Goal: Information Seeking & Learning: Learn about a topic

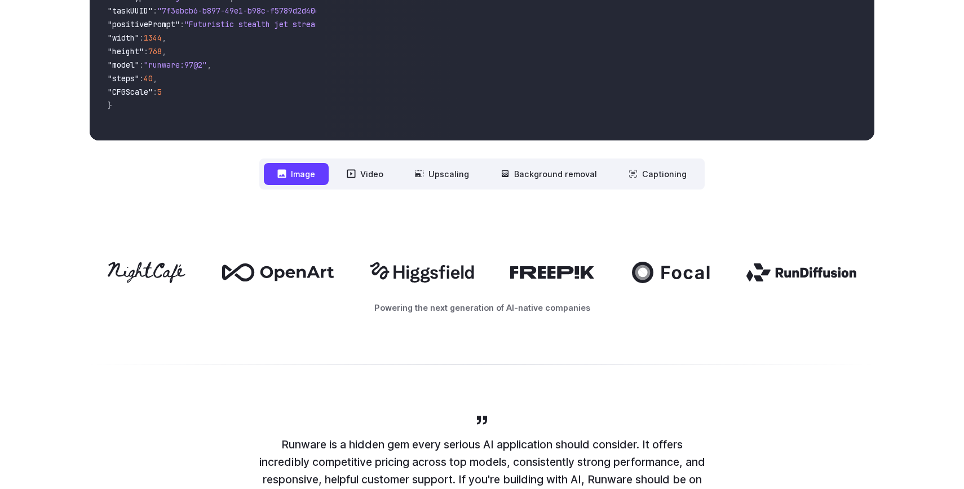
scroll to position [485, 0]
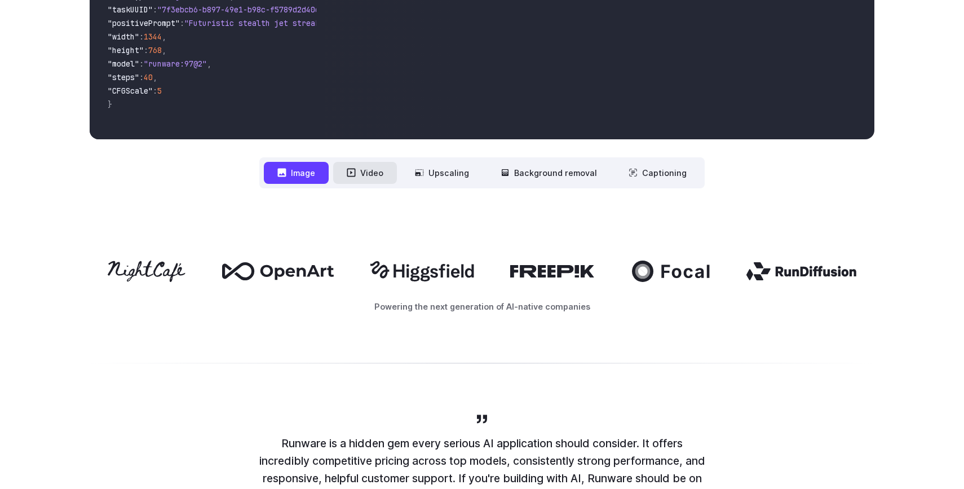
click at [378, 178] on button "Video" at bounding box center [365, 173] width 64 height 22
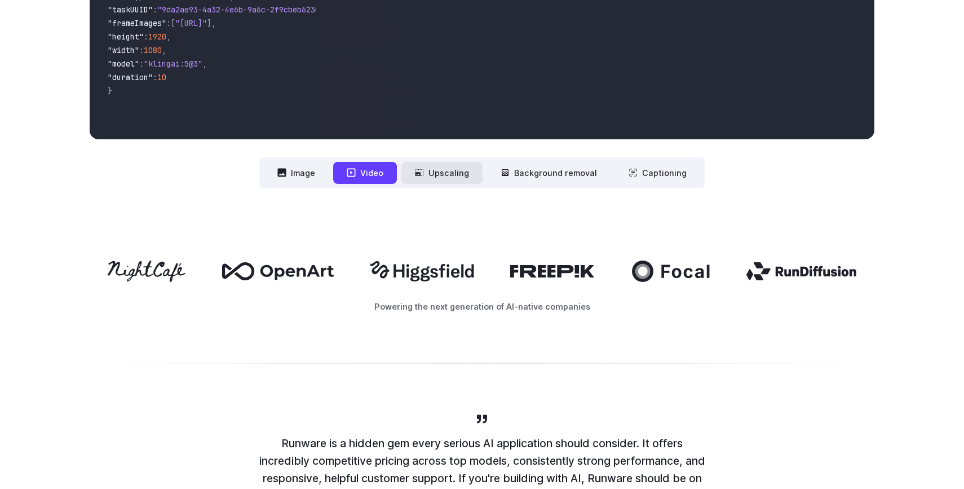
click at [424, 176] on icon at bounding box center [419, 172] width 9 height 9
click at [457, 171] on button "Upscaling" at bounding box center [441, 173] width 81 height 22
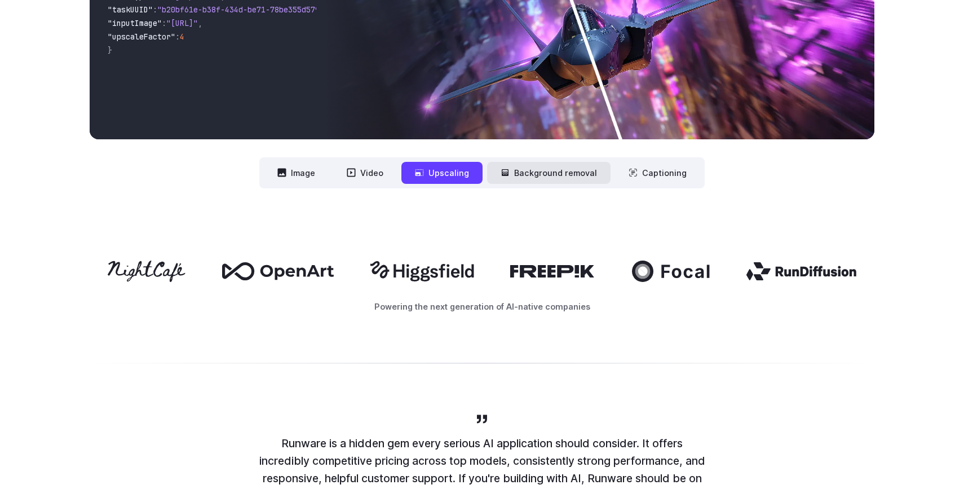
click at [522, 177] on button "Background removal" at bounding box center [548, 173] width 123 height 22
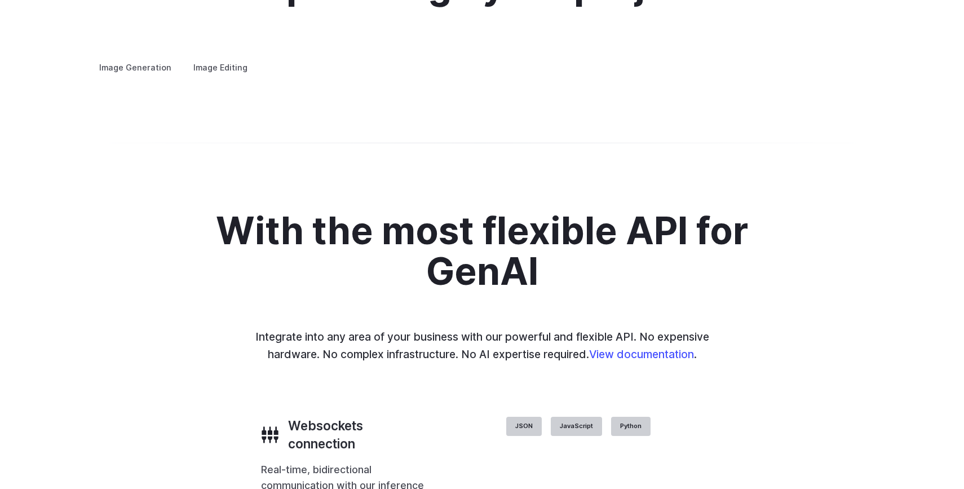
scroll to position [2225, 0]
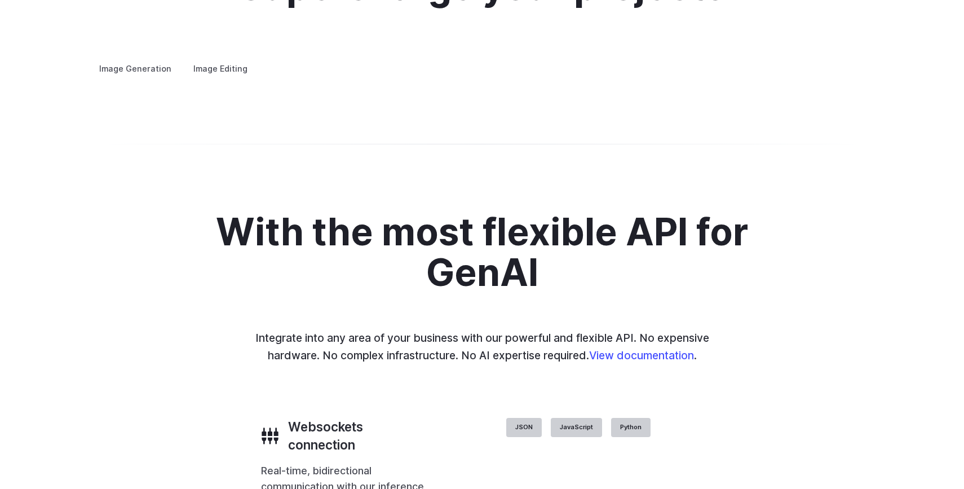
click at [228, 59] on label "Image Editing" at bounding box center [220, 69] width 73 height 20
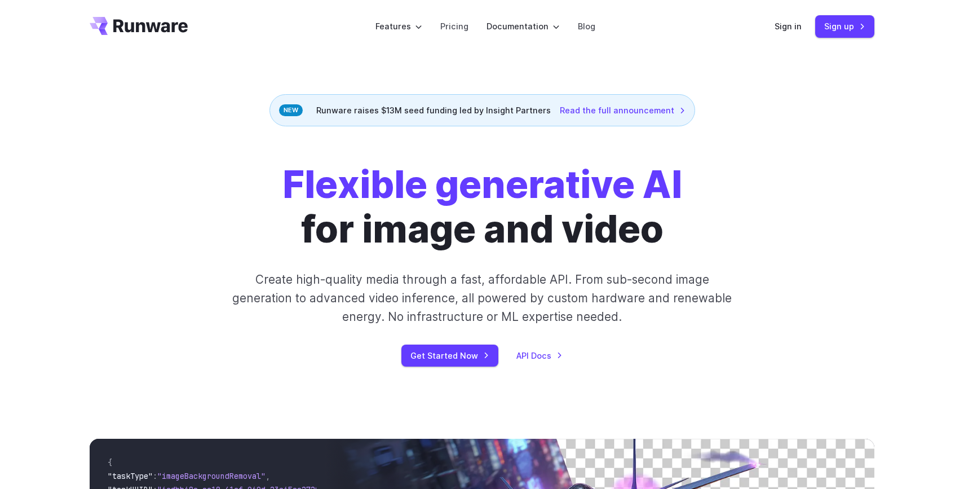
scroll to position [0, 0]
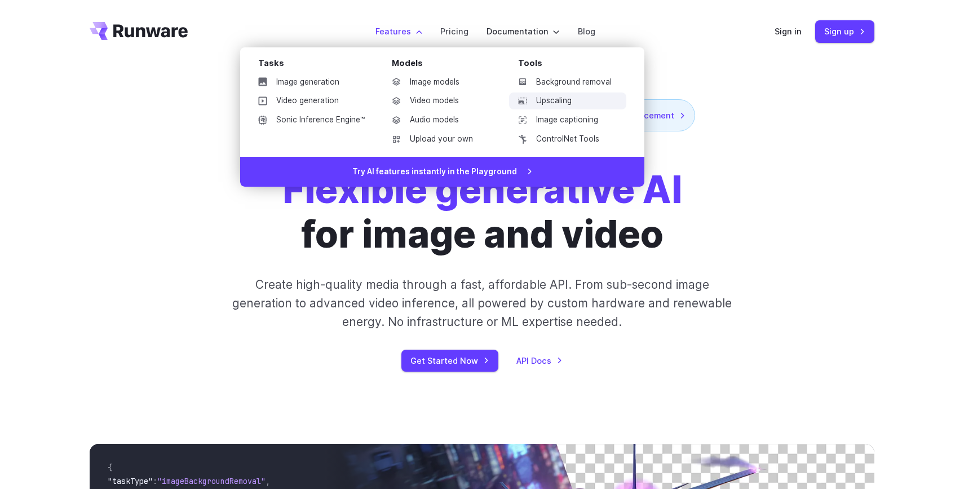
click at [544, 103] on link "Upscaling" at bounding box center [567, 100] width 117 height 17
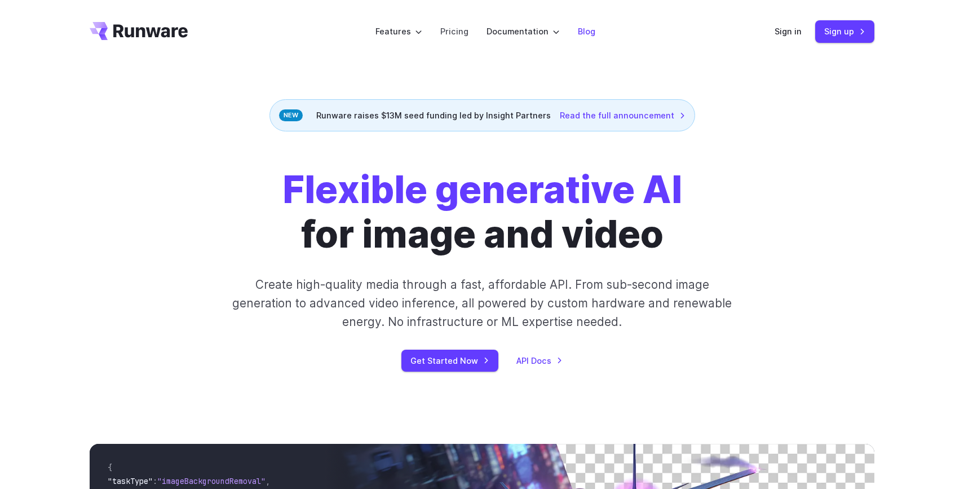
click at [585, 36] on link "Blog" at bounding box center [586, 31] width 17 height 13
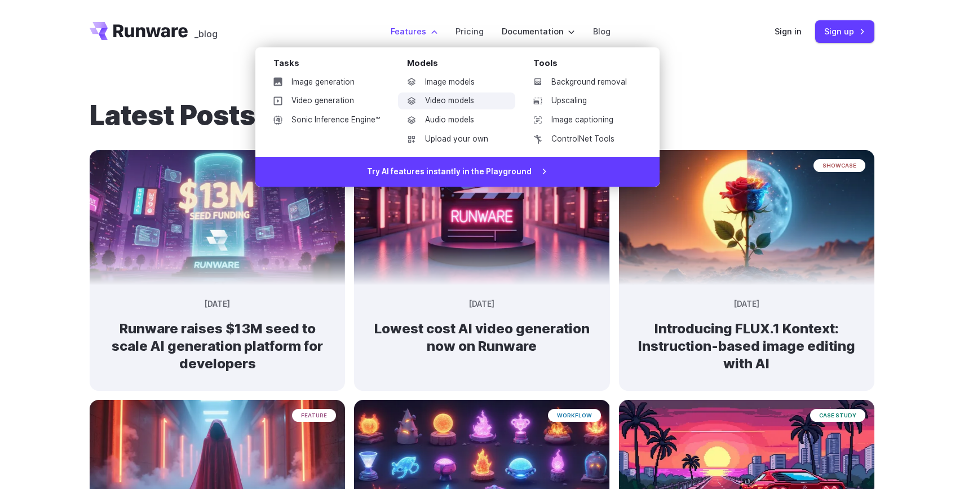
click at [436, 96] on link "Video models" at bounding box center [456, 100] width 117 height 17
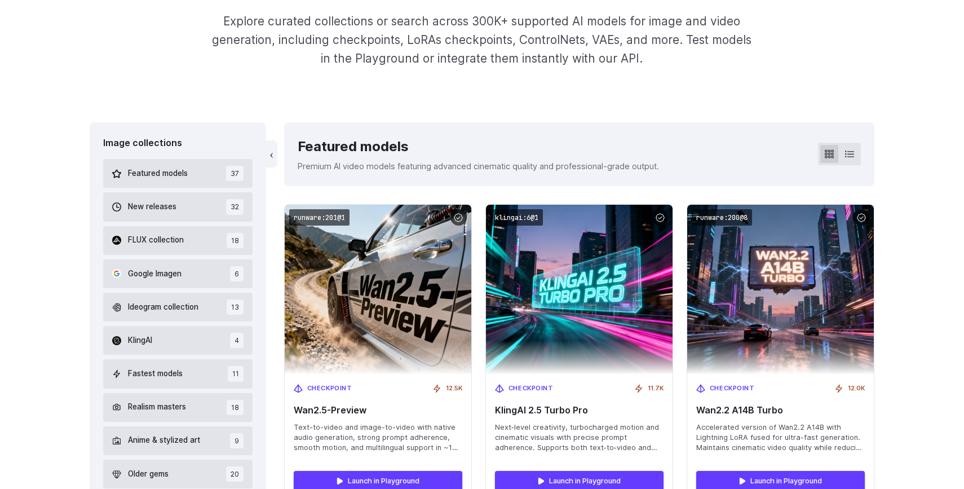
scroll to position [222, 0]
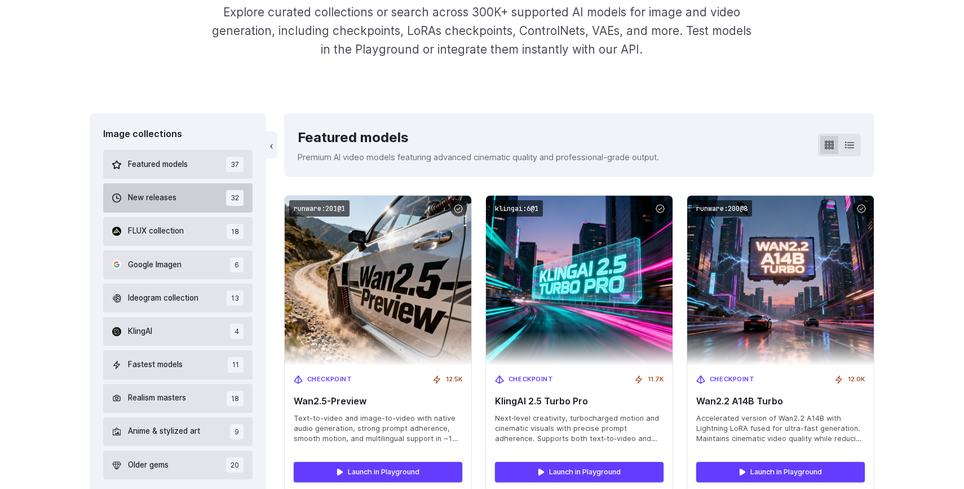
click at [203, 204] on button "New releases 32" at bounding box center [177, 197] width 149 height 29
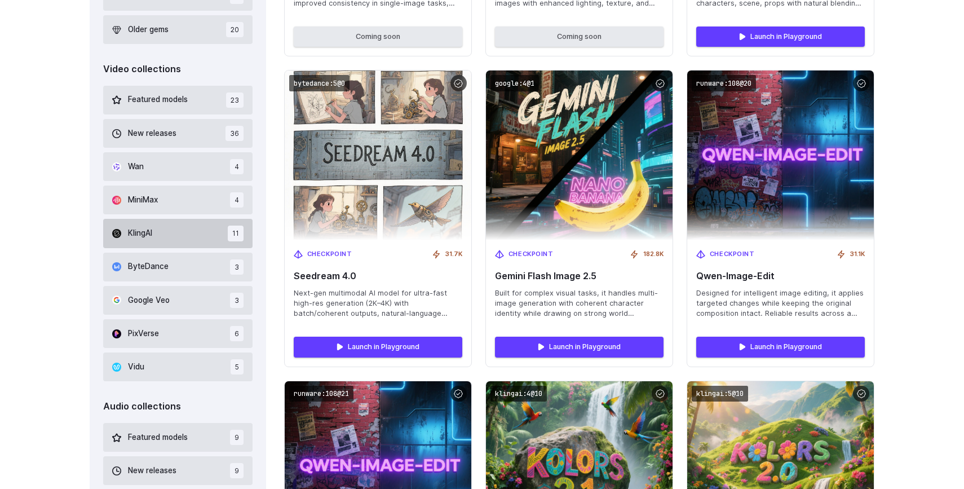
scroll to position [662, 0]
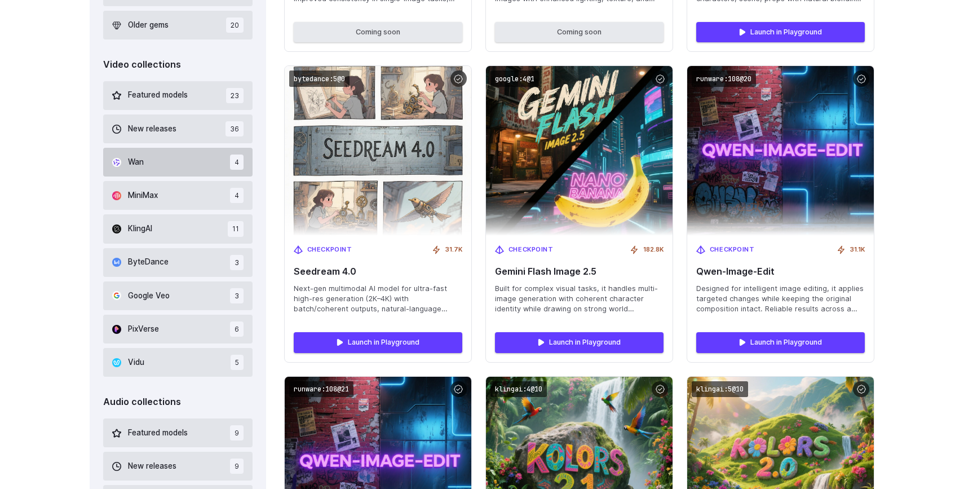
click at [153, 161] on button "Wan 4" at bounding box center [177, 162] width 149 height 29
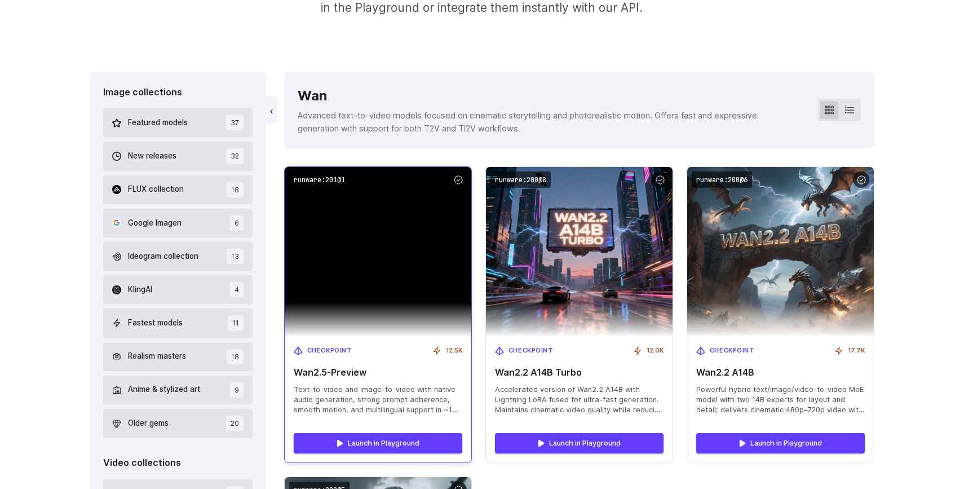
scroll to position [263, 0]
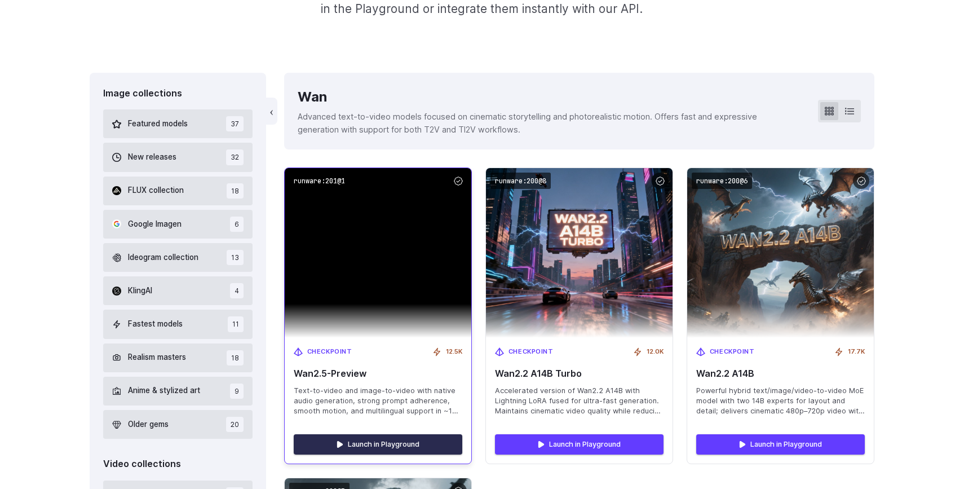
click at [382, 447] on link "Launch in Playground" at bounding box center [378, 444] width 168 height 20
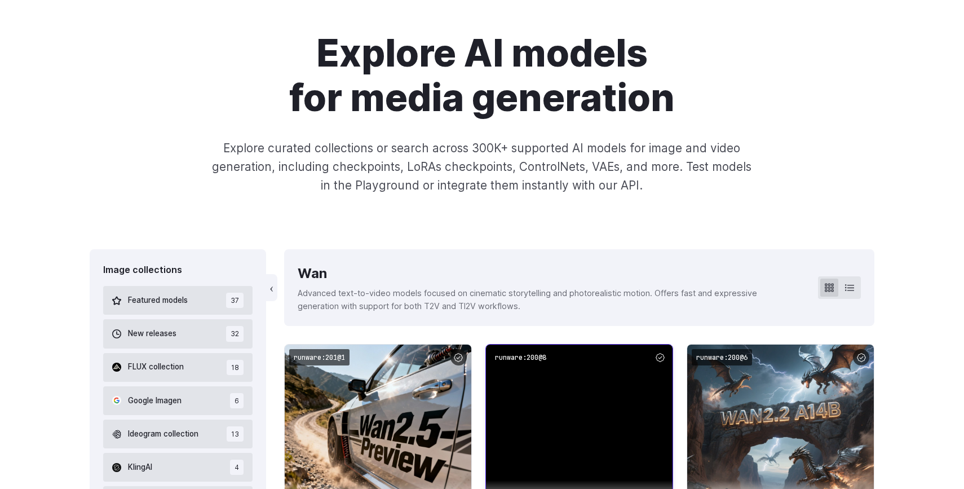
scroll to position [0, 0]
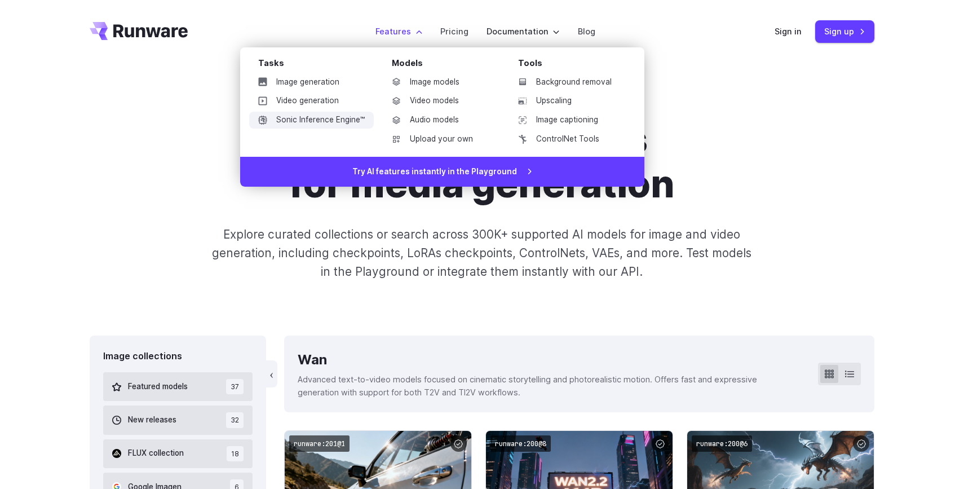
click at [306, 116] on link "Sonic Inference Engine™" at bounding box center [311, 120] width 125 height 17
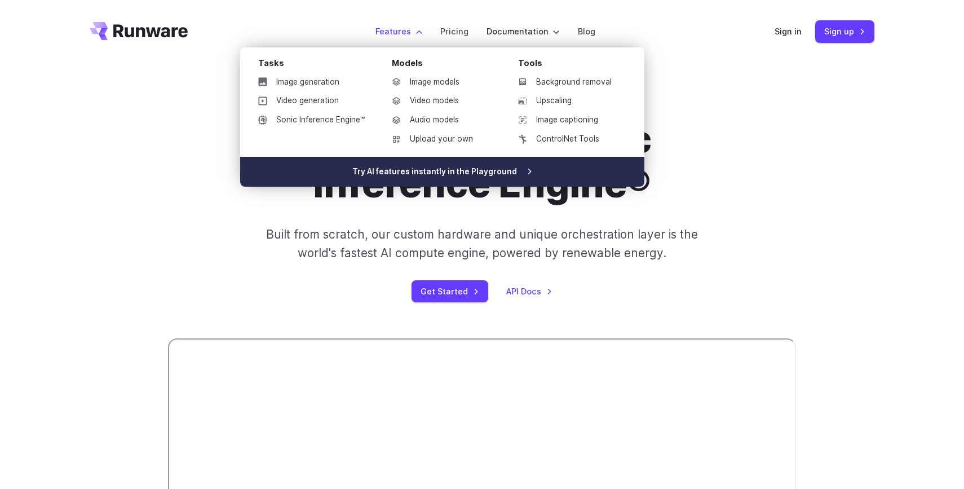
click at [406, 174] on link "Try AI features instantly in the Playground" at bounding box center [442, 172] width 404 height 30
